Goal: Transaction & Acquisition: Purchase product/service

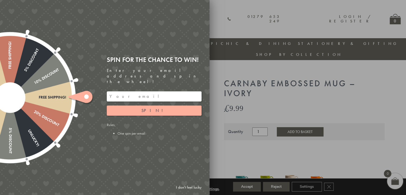
click at [51, 95] on div "Free shipping!" at bounding box center [38, 97] width 56 height 5
click at [115, 91] on input "email" at bounding box center [154, 96] width 95 height 10
click at [148, 105] on button "Spin!" at bounding box center [154, 110] width 95 height 10
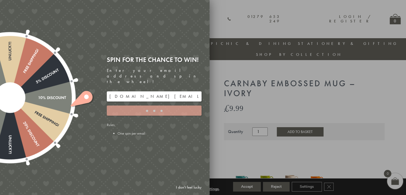
type input "5GCG59DK"
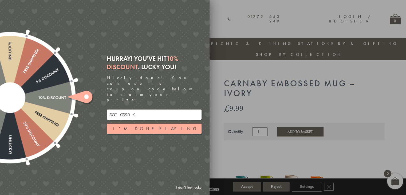
drag, startPoint x: 148, startPoint y: 105, endPoint x: 68, endPoint y: 93, distance: 81.8
click at [68, 93] on div "Free shipping! 20% Discount Unlucky! 5% Discount 10% Discount Unlucky! 15% Disc…" at bounding box center [74, 97] width 269 height 195
click at [223, 62] on div at bounding box center [203, 97] width 406 height 195
click at [224, 38] on div at bounding box center [203, 97] width 406 height 195
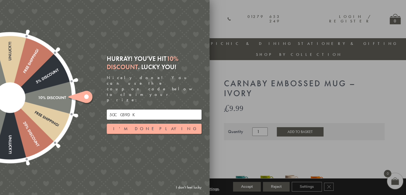
click at [192, 185] on link "I don't feel lucky" at bounding box center [188, 187] width 31 height 10
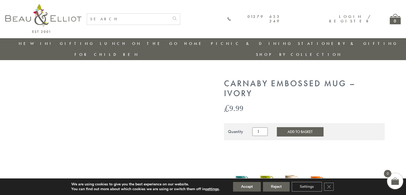
click at [192, 185] on p "We are using cookies to give you the best experience on our website." at bounding box center [145, 184] width 148 height 5
click at [289, 171] on img at bounding box center [292, 176] width 20 height 26
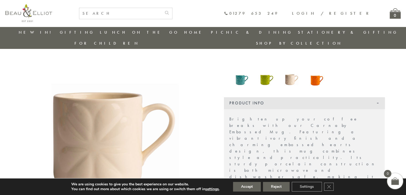
scroll to position [87, 0]
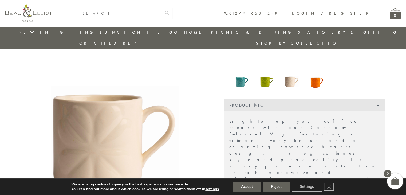
click at [322, 71] on img at bounding box center [317, 78] width 20 height 26
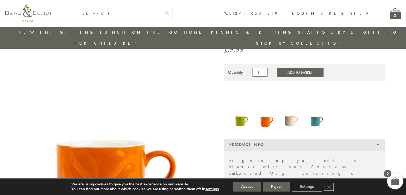
scroll to position [35, 0]
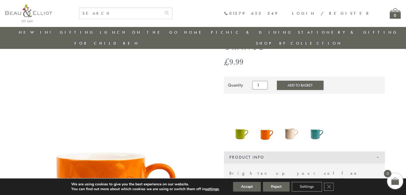
click at [293, 126] on img at bounding box center [292, 130] width 20 height 26
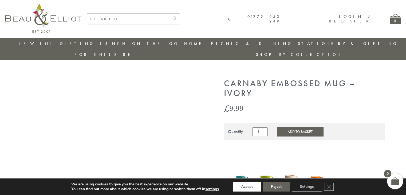
click at [251, 188] on button "Accept" at bounding box center [247, 187] width 28 height 10
